Goal: Transaction & Acquisition: Obtain resource

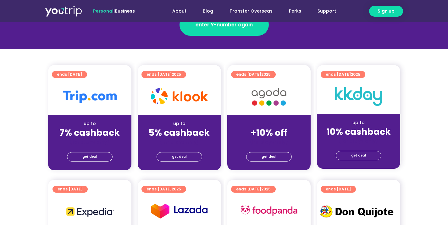
scroll to position [126, 0]
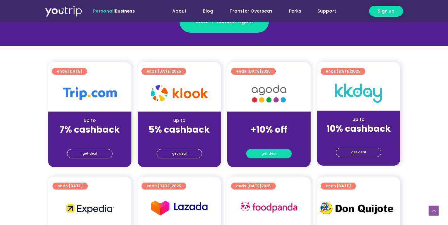
click at [272, 154] on span "get deal" at bounding box center [269, 153] width 15 height 9
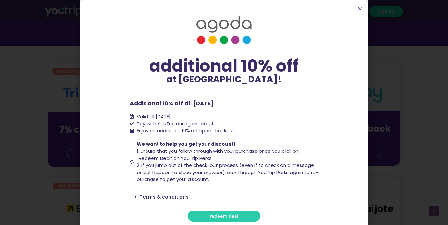
click at [231, 216] on span "redeem deal" at bounding box center [224, 216] width 29 height 5
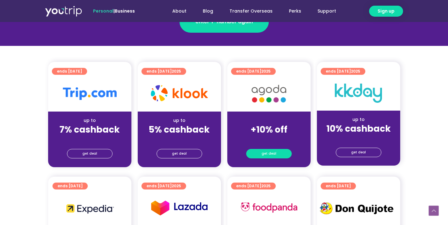
click at [278, 153] on link "get deal" at bounding box center [269, 153] width 46 height 9
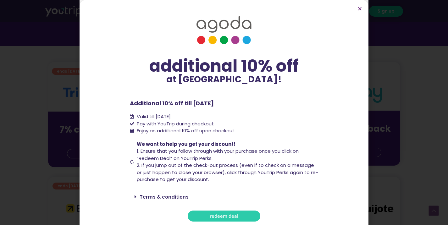
click at [239, 214] on link "redeem deal" at bounding box center [224, 216] width 73 height 11
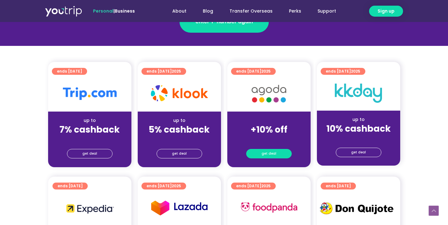
click at [270, 156] on span "get deal" at bounding box center [269, 153] width 15 height 9
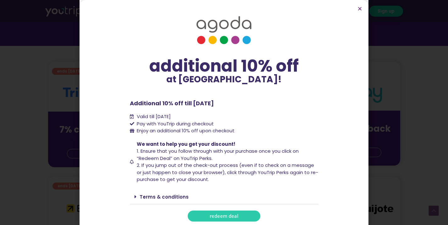
click at [239, 215] on link "redeem deal" at bounding box center [224, 216] width 73 height 11
